Goal: Navigation & Orientation: Find specific page/section

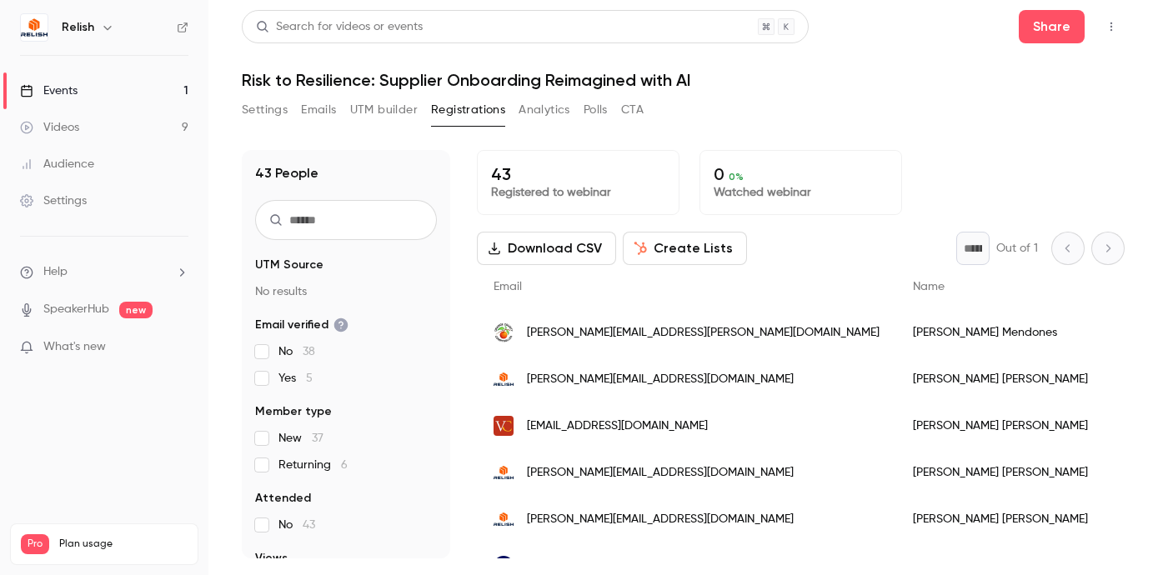
click at [264, 110] on button "Settings" at bounding box center [265, 110] width 46 height 27
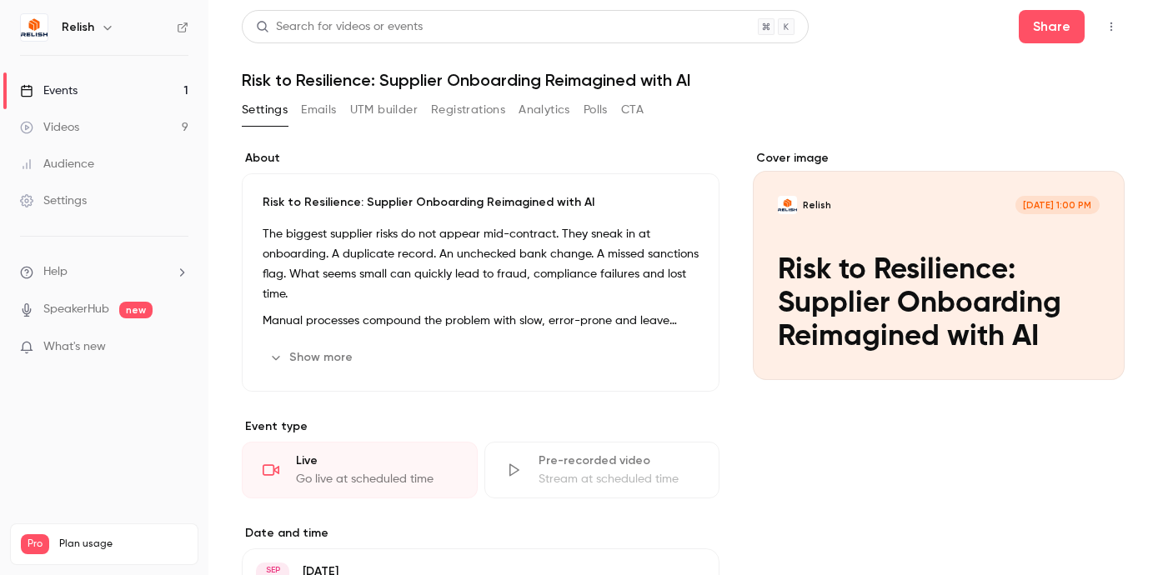
click at [97, 84] on link "Events 1" at bounding box center [104, 91] width 208 height 37
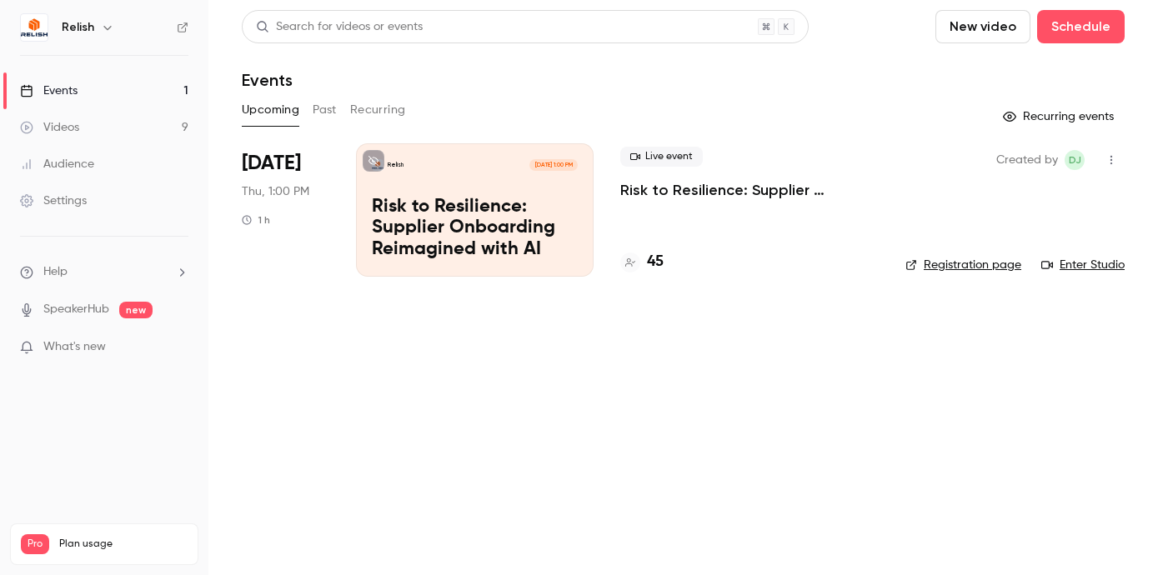
click at [1098, 261] on link "Enter Studio" at bounding box center [1082, 265] width 83 height 17
